Goal: Task Accomplishment & Management: Manage account settings

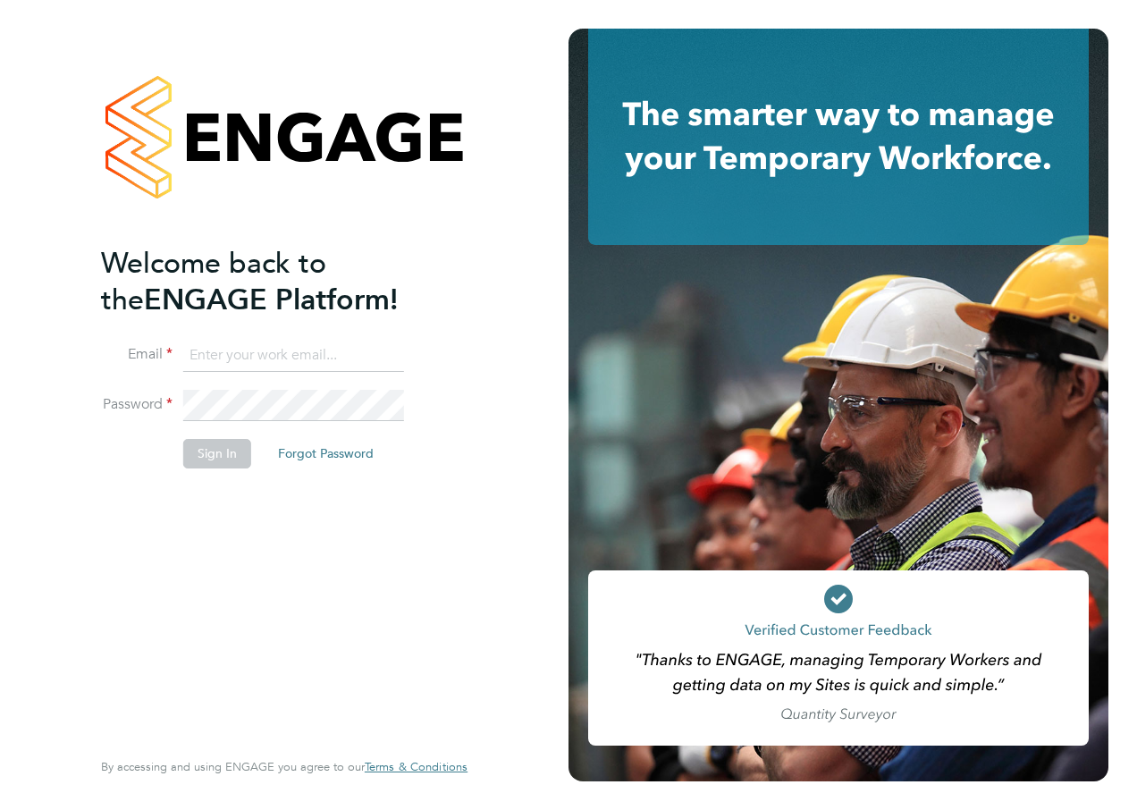
click at [219, 352] on input at bounding box center [293, 356] width 221 height 32
type input "[PERSON_NAME][EMAIL_ADDRESS][PERSON_NAME][DOMAIN_NAME]"
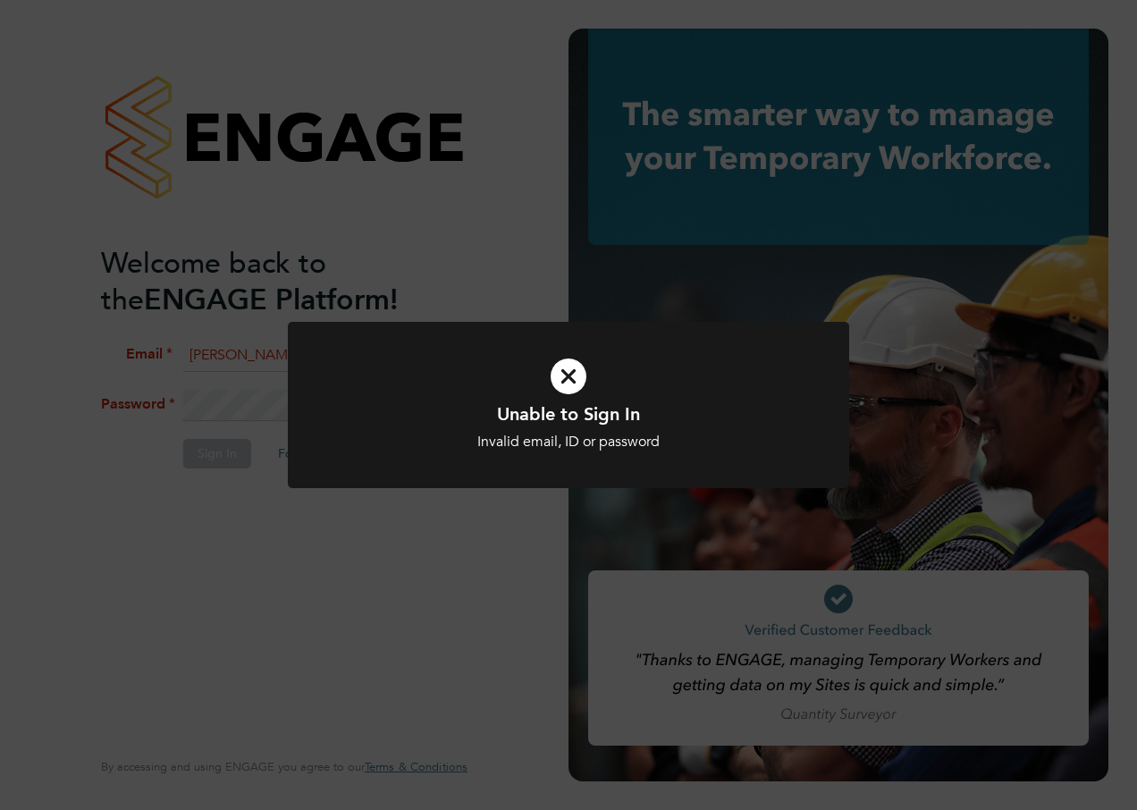
click at [511, 562] on div "Unable to Sign In Invalid email, ID or password Cancel Okay" at bounding box center [568, 405] width 1137 height 810
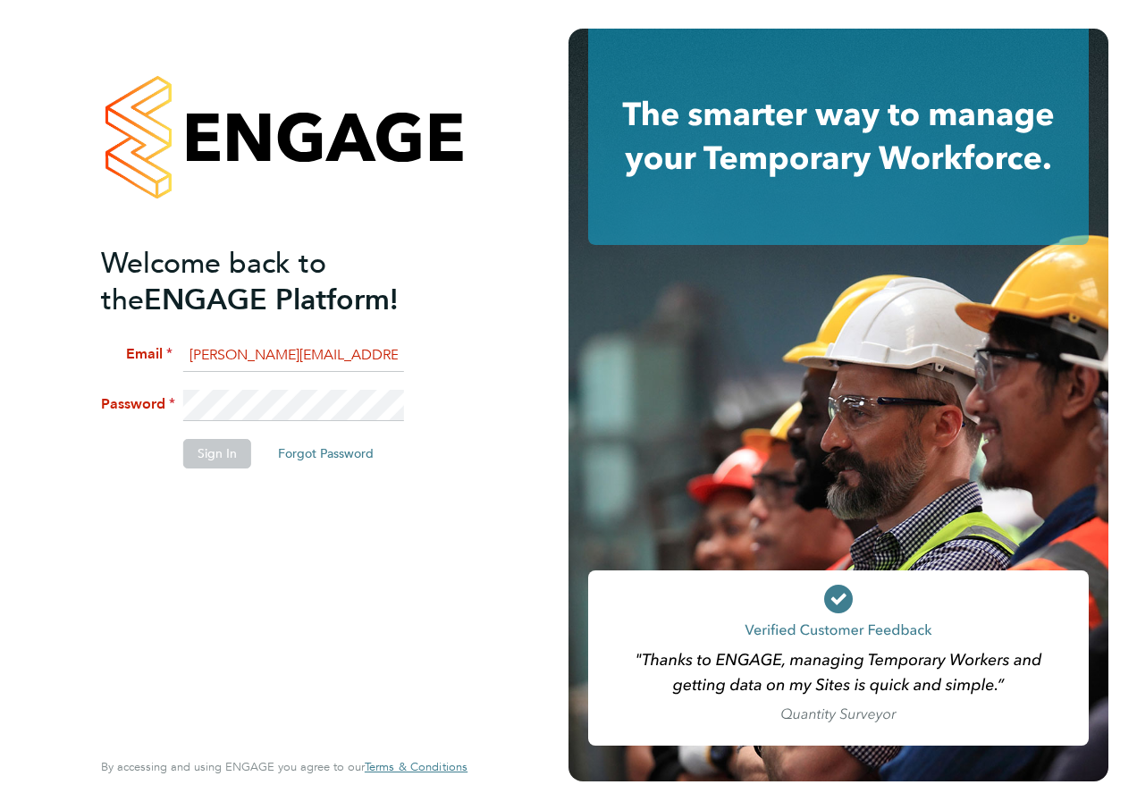
click at [334, 381] on li "Email [PERSON_NAME][EMAIL_ADDRESS][PERSON_NAME][DOMAIN_NAME]" at bounding box center [275, 365] width 349 height 50
click at [98, 394] on div "Welcome back to the ENGAGE Platform! Email [PERSON_NAME][EMAIL_ADDRESS][PERSON_…" at bounding box center [284, 405] width 438 height 810
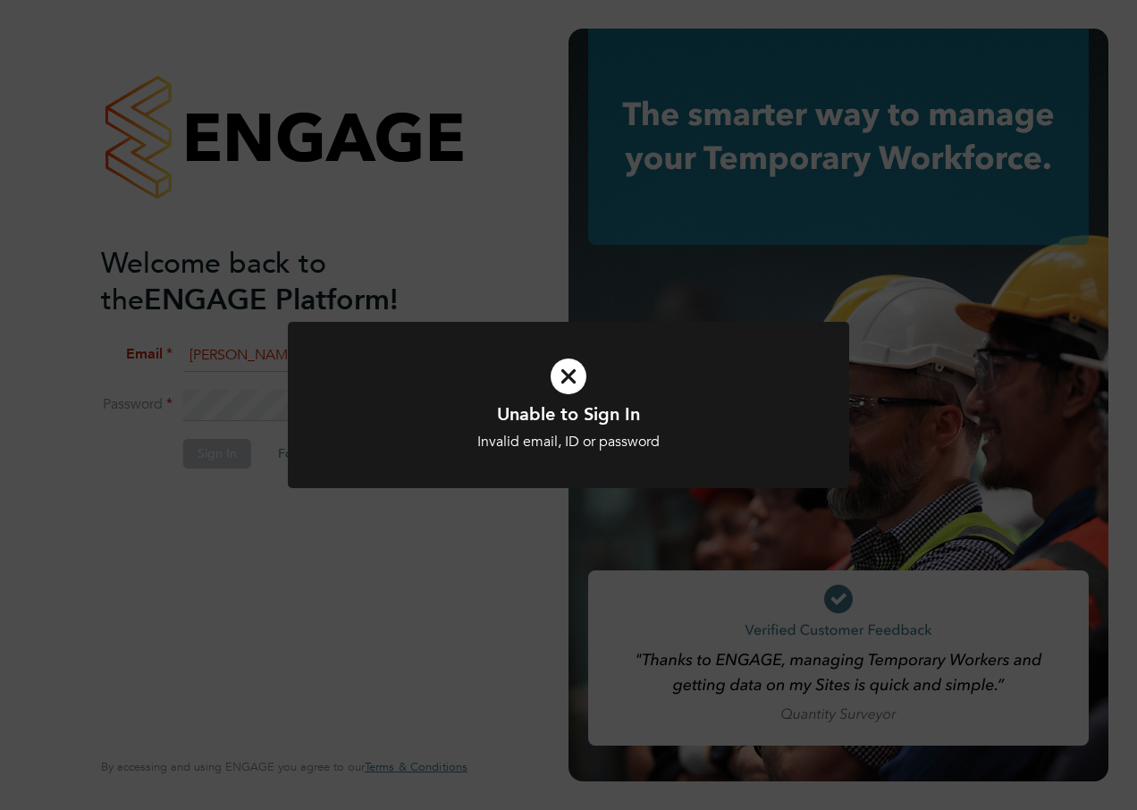
click at [555, 378] on icon at bounding box center [568, 377] width 465 height 70
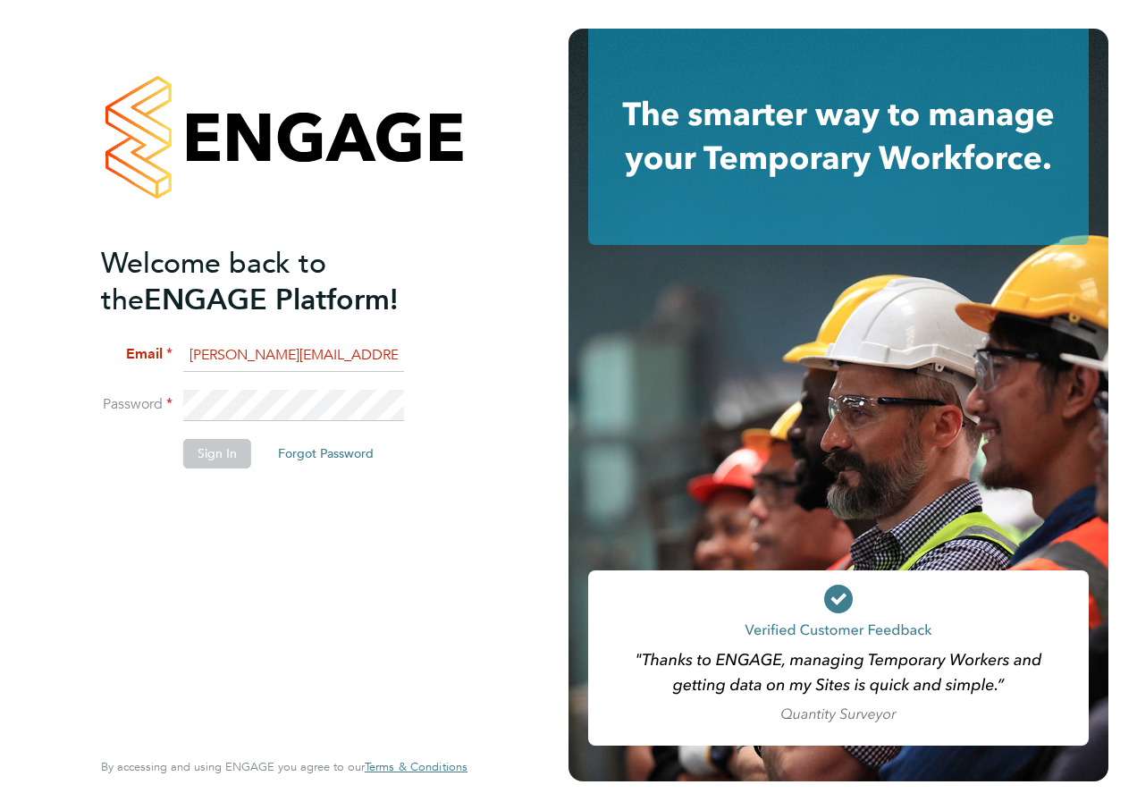
click at [401, 460] on li "Sign In Forgot Password" at bounding box center [275, 462] width 349 height 46
click at [381, 343] on input "[PERSON_NAME][EMAIL_ADDRESS][PERSON_NAME][DOMAIN_NAME]" at bounding box center [293, 356] width 221 height 32
click at [123, 405] on li "Password" at bounding box center [275, 415] width 349 height 50
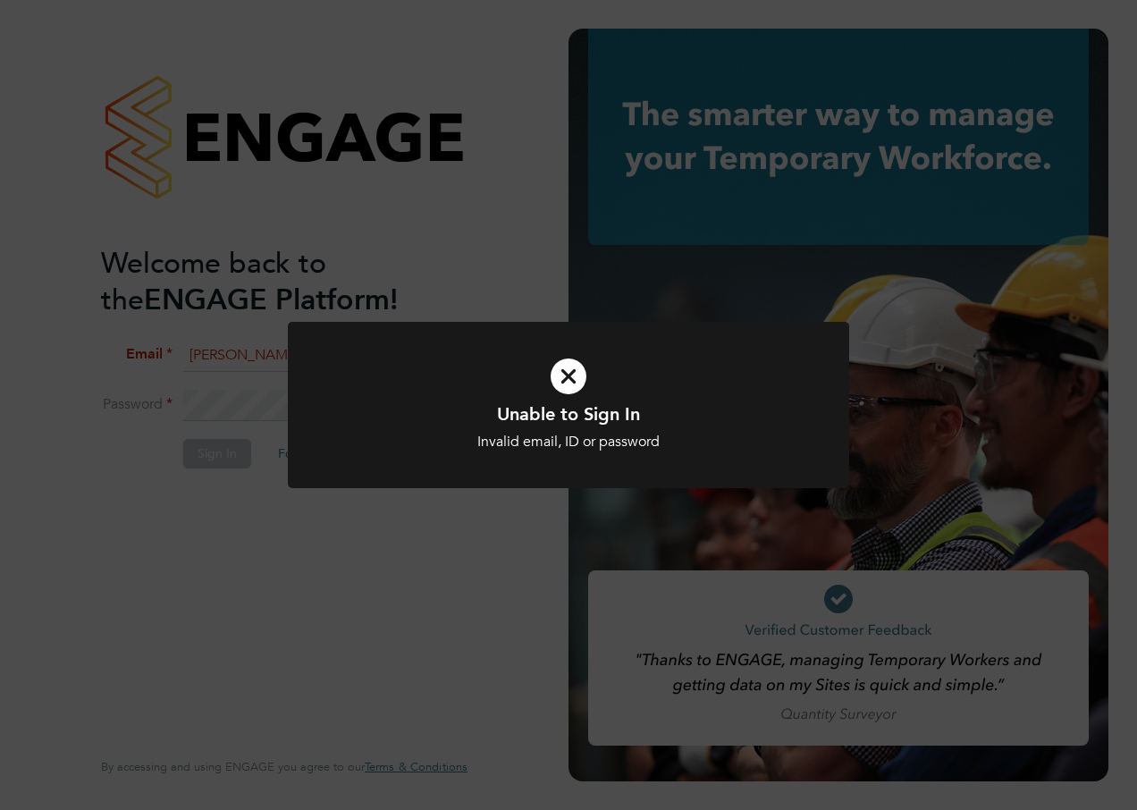
click at [570, 367] on icon at bounding box center [568, 377] width 465 height 70
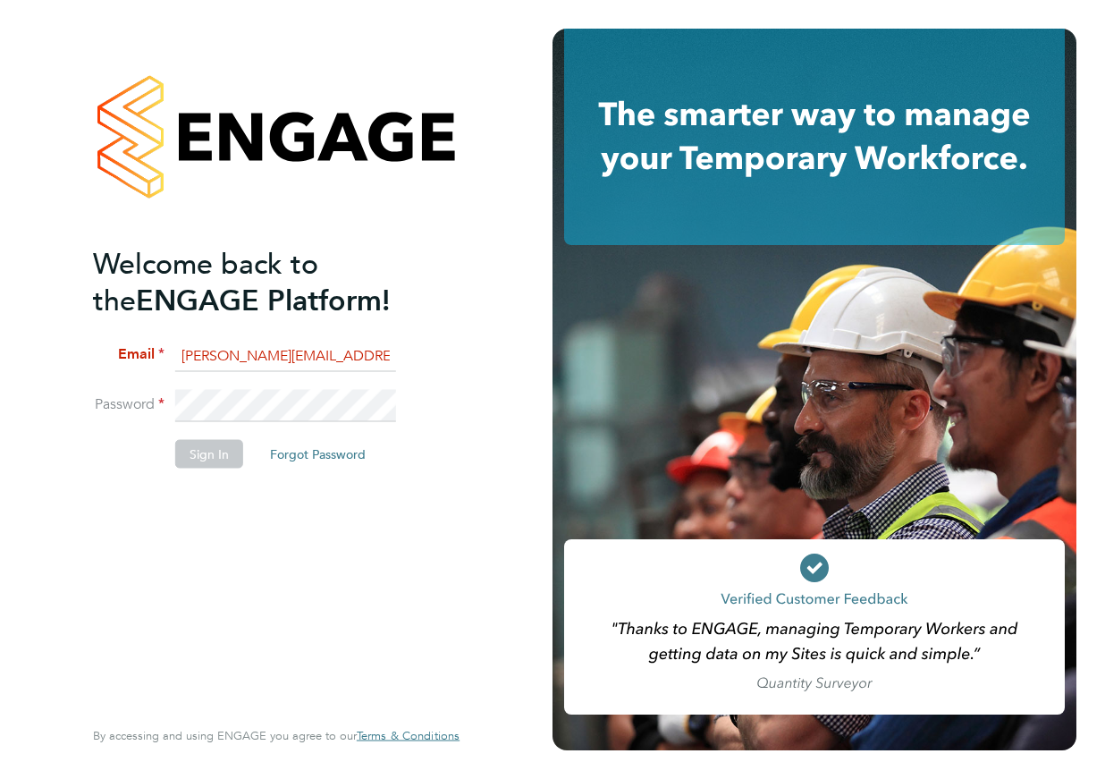
click at [80, 401] on div "Welcome back to the ENGAGE Platform! Email [PERSON_NAME][EMAIL_ADDRESS][PERSON_…" at bounding box center [276, 389] width 438 height 779
drag, startPoint x: 182, startPoint y: 357, endPoint x: 611, endPoint y: 350, distance: 429.2
click at [611, 350] on app-barbie "Welcome back to the ENGAGE Platform! Email [PERSON_NAME][EMAIL_ADDRESS][PERSON_…" at bounding box center [552, 389] width 1105 height 779
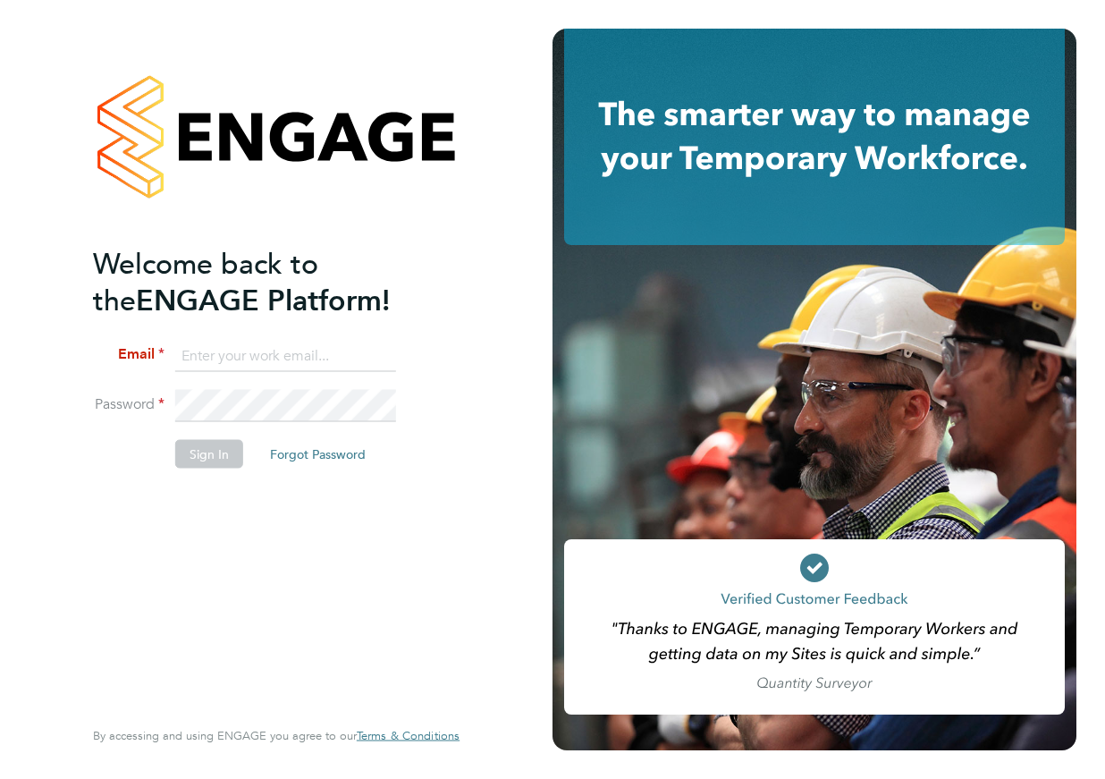
click at [320, 361] on input at bounding box center [285, 356] width 221 height 32
type input "[PERSON_NAME][EMAIL_ADDRESS][PERSON_NAME][DOMAIN_NAME]"
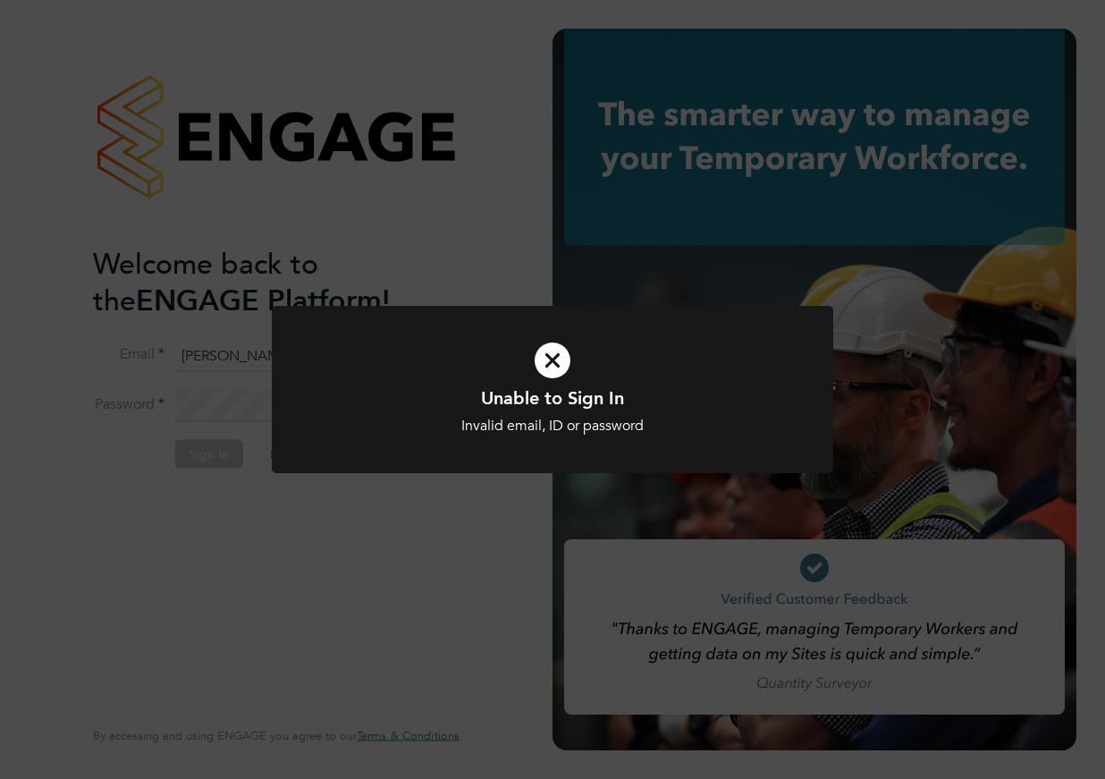
click at [560, 367] on icon at bounding box center [552, 360] width 465 height 70
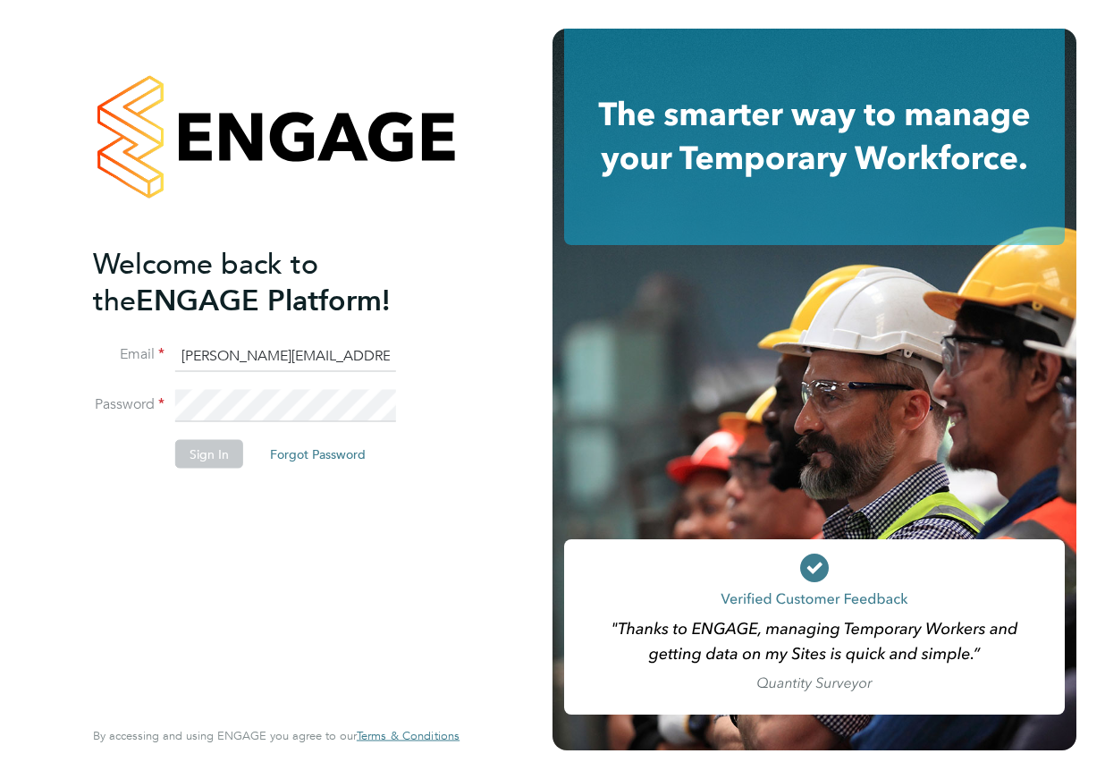
click at [22, 404] on div "Welcome back to the ENGAGE Platform! Email [PERSON_NAME][EMAIL_ADDRESS][PERSON_…" at bounding box center [276, 389] width 553 height 779
click at [195, 614] on div "Welcome back to the ENGAGE Platform! Email [PERSON_NAME][EMAIL_ADDRESS][PERSON_…" at bounding box center [267, 479] width 349 height 468
click at [228, 370] on input "[PERSON_NAME][EMAIL_ADDRESS][PERSON_NAME][DOMAIN_NAME]" at bounding box center [285, 356] width 221 height 32
click at [234, 464] on button "Sign In" at bounding box center [209, 453] width 68 height 29
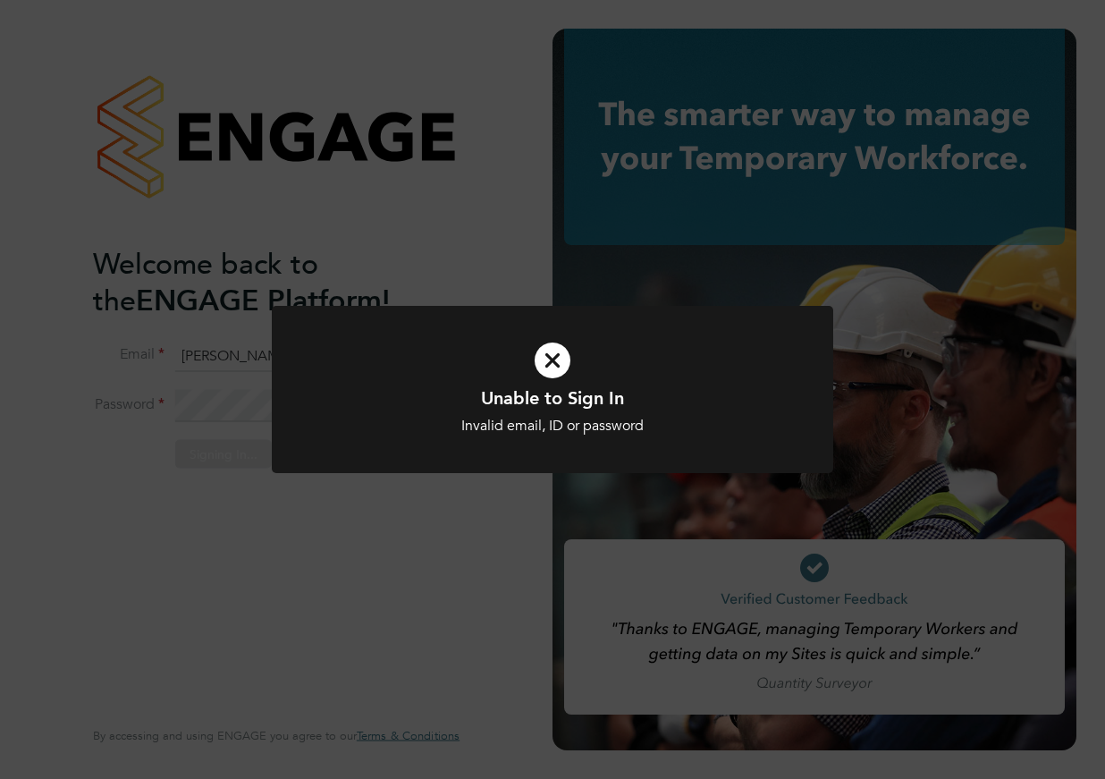
click at [563, 364] on icon at bounding box center [552, 360] width 465 height 70
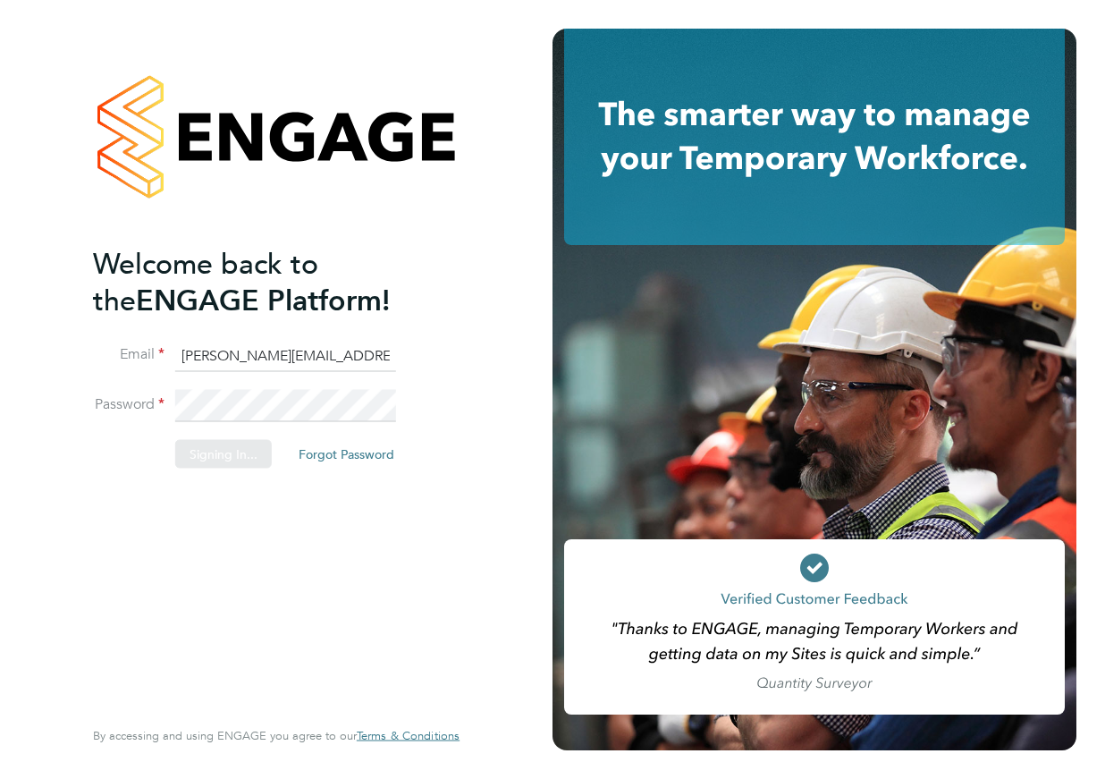
click at [469, 519] on div "Sorry, we are having problems connecting to our services." at bounding box center [276, 389] width 553 height 779
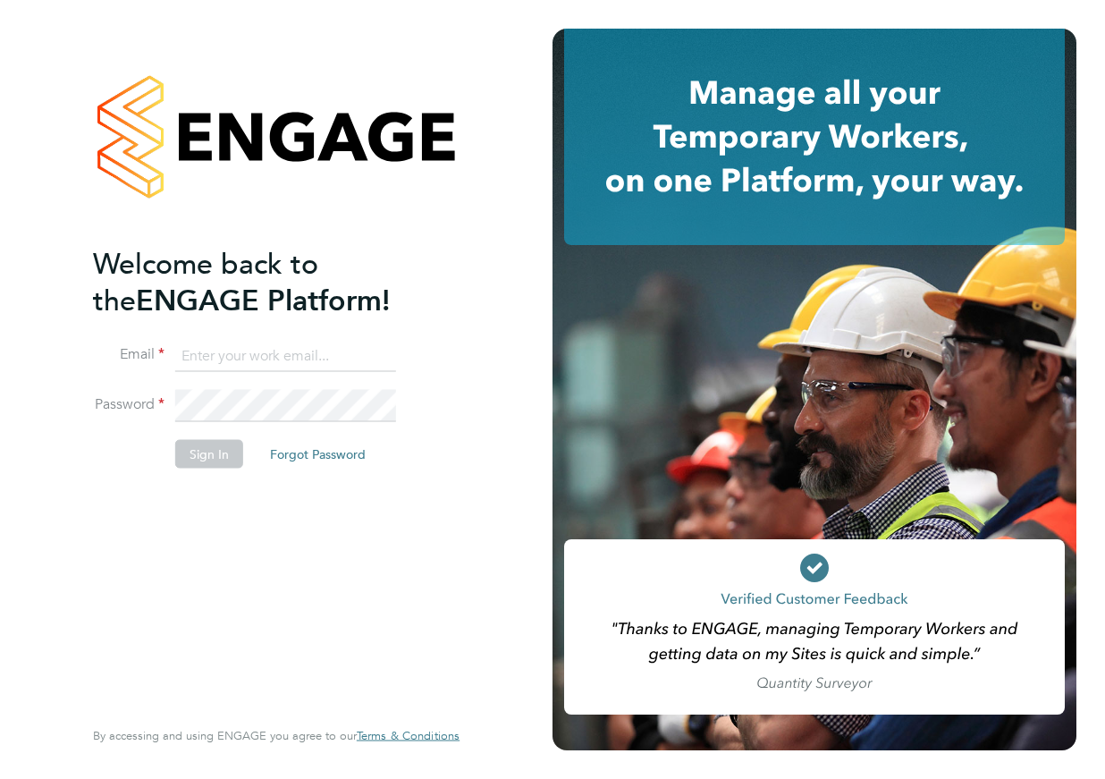
click at [290, 354] on input at bounding box center [285, 356] width 221 height 32
type input "[PERSON_NAME][EMAIL_ADDRESS][PERSON_NAME][DOMAIN_NAME]"
click at [323, 447] on button "Forgot Password" at bounding box center [318, 453] width 124 height 29
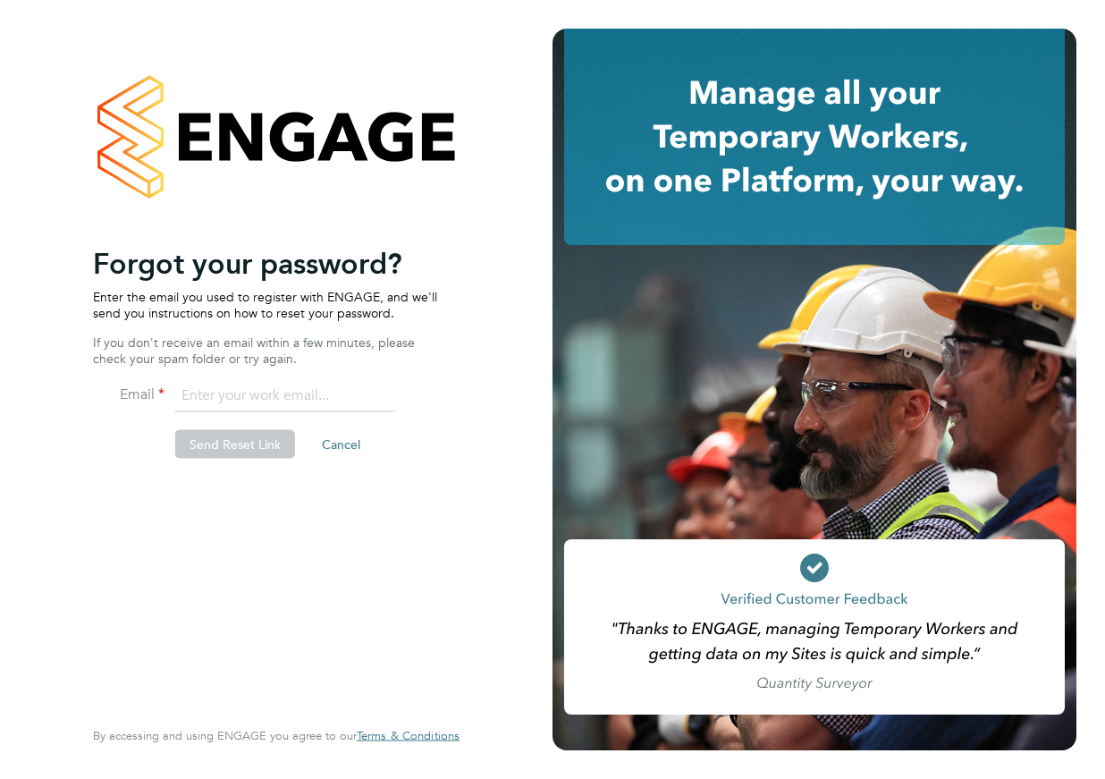
click at [247, 395] on input "email" at bounding box center [285, 396] width 221 height 32
type input "[PERSON_NAME][EMAIL_ADDRESS][PERSON_NAME][DOMAIN_NAME]"
click at [239, 452] on button "Send Reset Link" at bounding box center [235, 444] width 120 height 29
